Goal: Task Accomplishment & Management: Complete application form

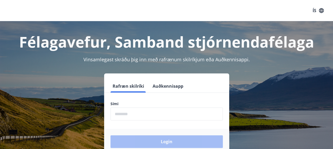
click at [131, 113] on input "phone" at bounding box center [166, 114] width 112 height 13
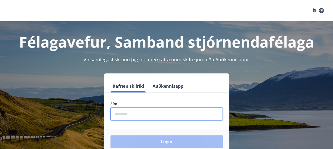
type input "********"
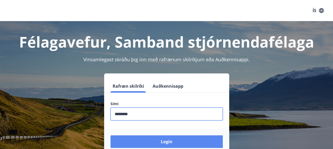
click at [155, 145] on button "Login" at bounding box center [166, 142] width 112 height 13
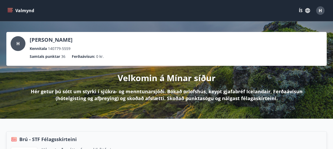
click at [8, 8] on icon "menu" at bounding box center [11, 8] width 6 height 1
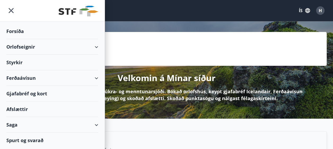
click at [11, 62] on div "Styrkir" at bounding box center [52, 63] width 92 height 16
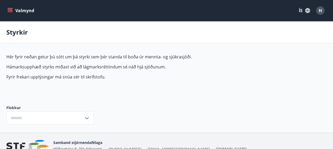
type input "***"
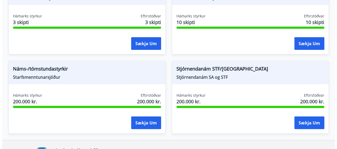
scroll to position [715, 0]
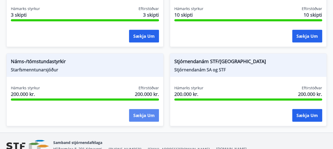
click at [140, 113] on button "Sækja um" at bounding box center [144, 115] width 30 height 13
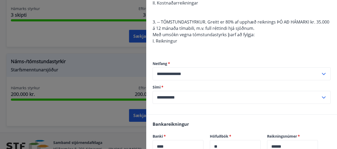
scroll to position [159, 0]
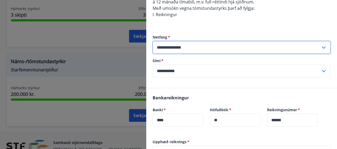
click at [199, 47] on input "**********" at bounding box center [236, 47] width 168 height 13
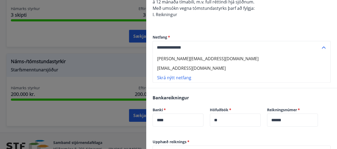
click at [198, 60] on li "duddi.hr79@gmail.com" at bounding box center [241, 59] width 177 height 10
type input "**********"
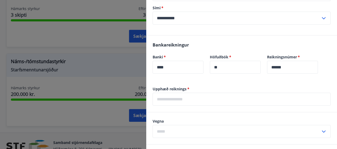
scroll to position [238, 0]
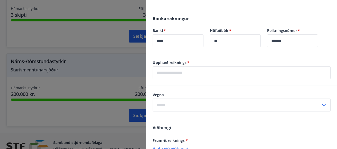
click at [198, 73] on input "text" at bounding box center [241, 72] width 178 height 13
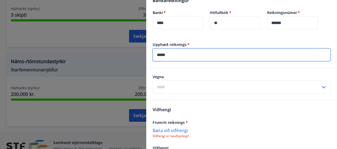
scroll to position [265, 0]
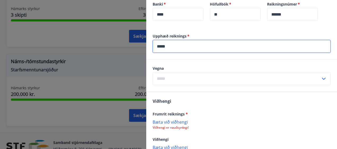
type input "*****"
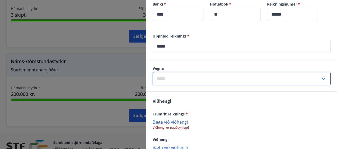
click at [186, 78] on input "text" at bounding box center [236, 78] width 168 height 13
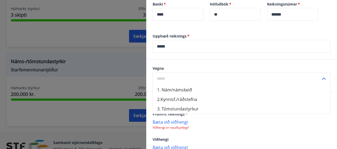
click at [192, 88] on li "1. Nám/námskeið" at bounding box center [241, 90] width 177 height 10
type input "**********"
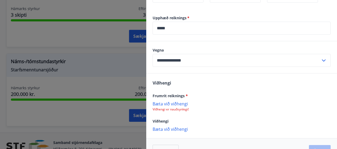
scroll to position [291, 0]
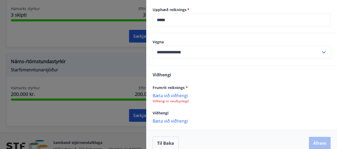
click at [183, 95] on p "Bæta við viðhengi" at bounding box center [241, 95] width 178 height 5
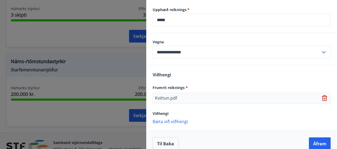
scroll to position [298, 0]
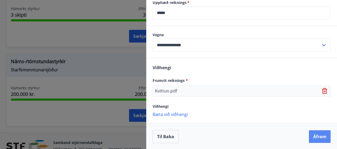
click at [318, 137] on button "Áfram" at bounding box center [320, 137] width 22 height 13
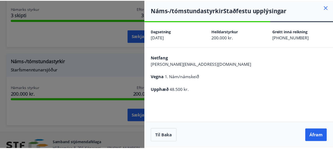
scroll to position [0, 0]
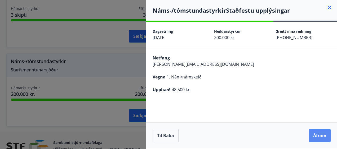
click at [321, 134] on button "Áfram" at bounding box center [320, 135] width 22 height 13
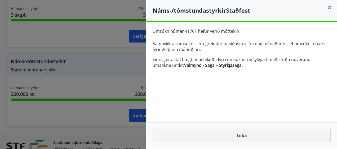
click at [243, 136] on button "Loka" at bounding box center [241, 135] width 178 height 13
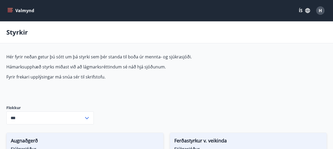
click at [12, 13] on icon "menu" at bounding box center [9, 10] width 5 height 5
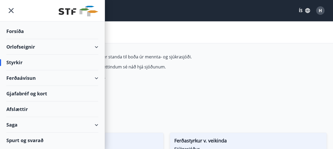
click at [96, 124] on div "Saga" at bounding box center [52, 125] width 92 height 16
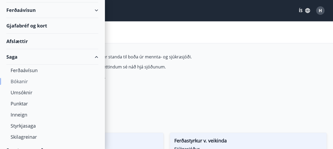
scroll to position [76, 0]
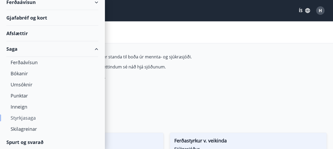
click at [31, 117] on div "Styrkjasaga" at bounding box center [52, 118] width 83 height 11
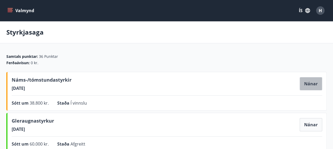
click at [311, 86] on button "Nánar" at bounding box center [310, 83] width 23 height 13
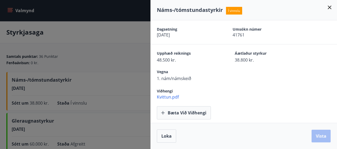
click at [331, 6] on icon at bounding box center [329, 8] width 4 height 4
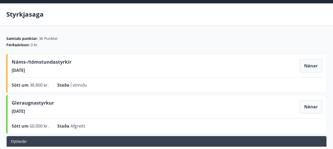
scroll to position [26, 0]
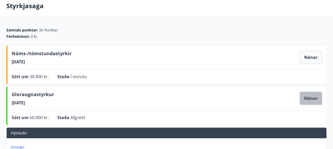
click at [315, 100] on button "Nánar" at bounding box center [310, 98] width 23 height 13
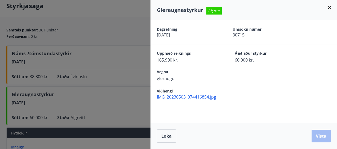
click at [331, 7] on icon at bounding box center [329, 7] width 6 height 6
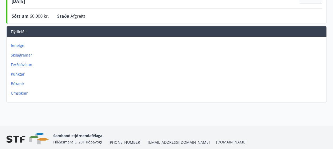
scroll to position [132, 0]
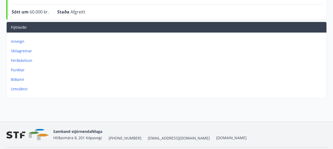
click at [20, 42] on p "Inneign" at bounding box center [167, 41] width 313 height 5
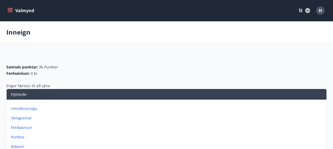
click at [20, 117] on p "Skilagreinar" at bounding box center [167, 118] width 313 height 5
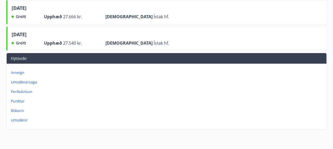
scroll to position [927, 0]
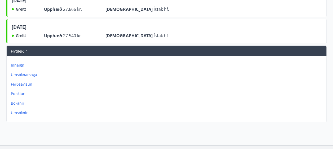
click at [17, 101] on p "Bókanir" at bounding box center [167, 103] width 313 height 5
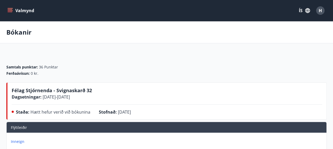
click at [320, 10] on span "H" at bounding box center [319, 11] width 3 height 6
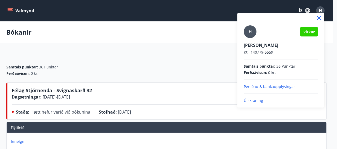
click at [192, 29] on div at bounding box center [168, 74] width 337 height 149
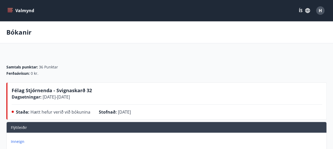
click at [21, 10] on button "Valmynd" at bounding box center [21, 11] width 30 height 10
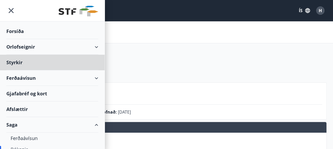
click at [21, 33] on div "Forsíða" at bounding box center [52, 32] width 92 height 16
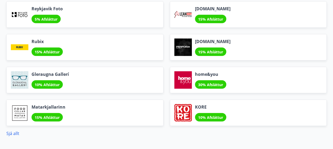
scroll to position [740, 0]
